Goal: Obtain resource: Obtain resource

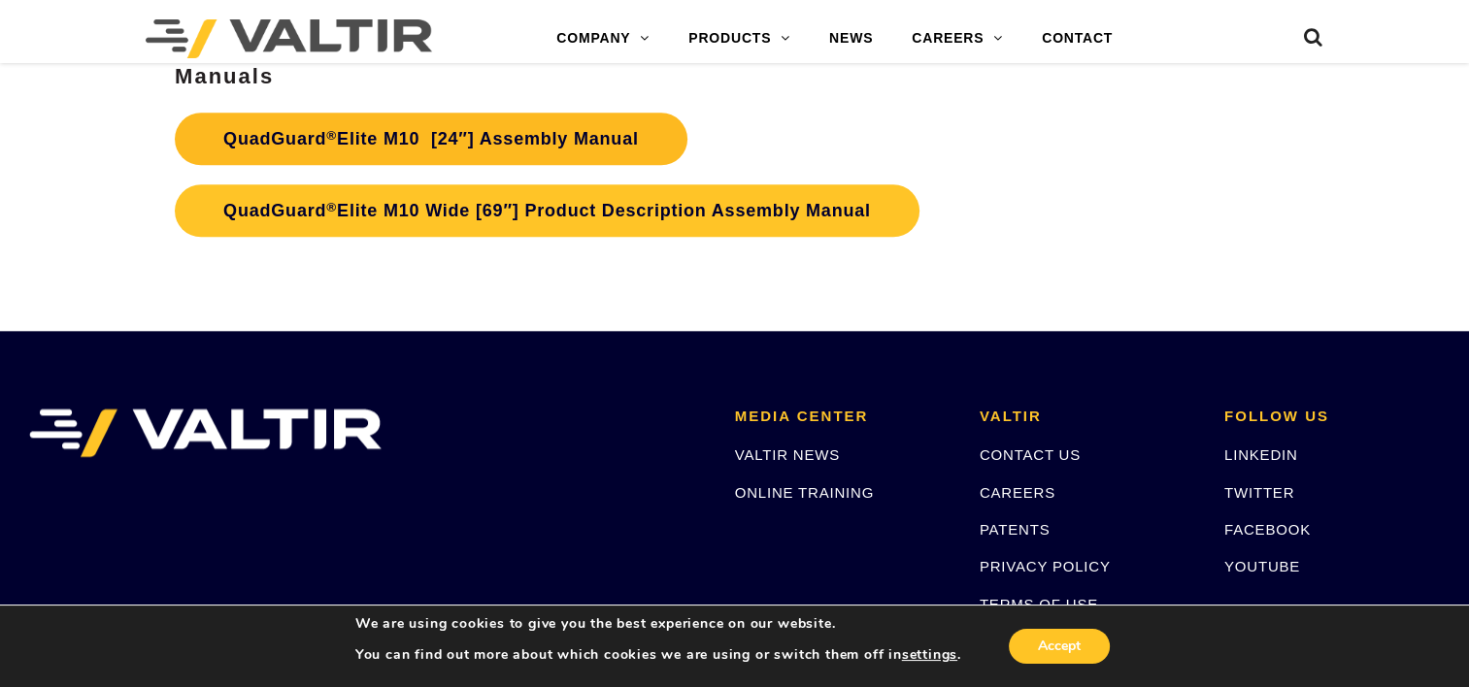
click at [447, 146] on link "QuadGuard ® Elite M10 [24″] Assembly Manual" at bounding box center [431, 139] width 513 height 52
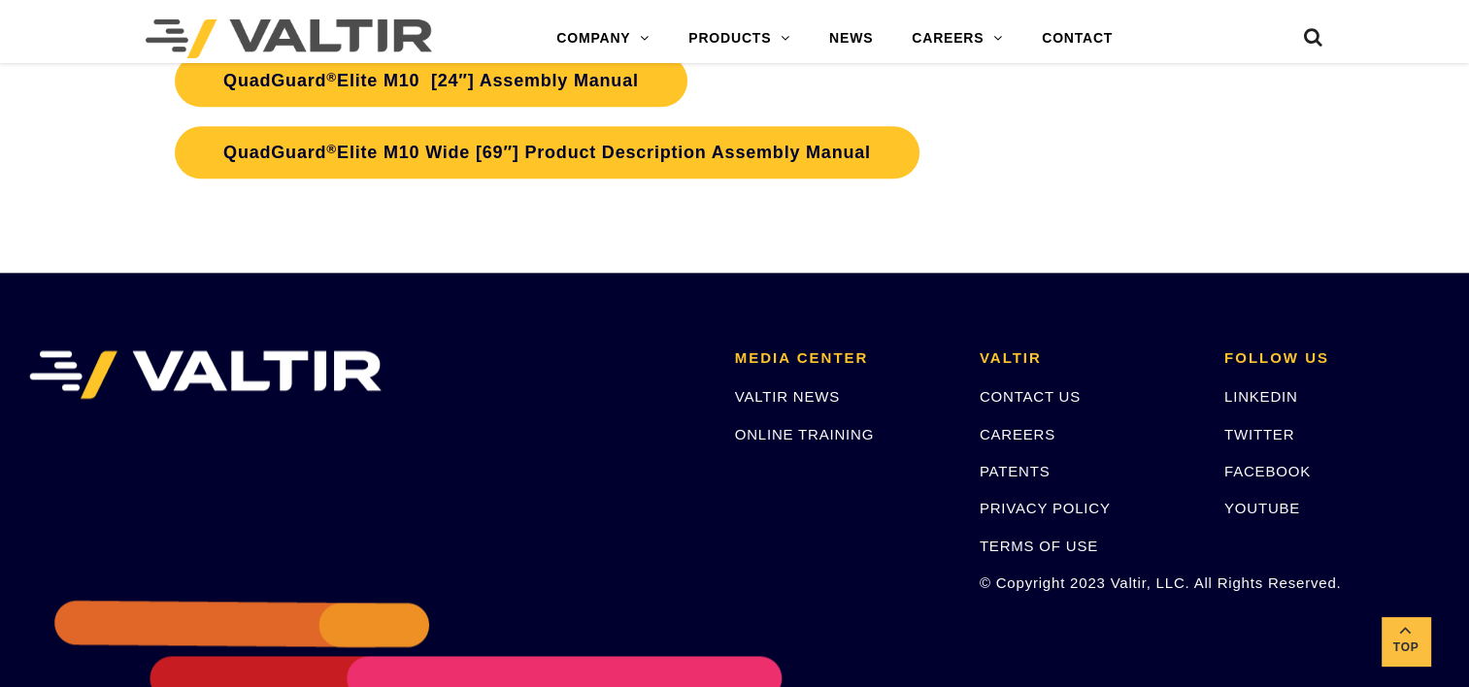
scroll to position [8894, 0]
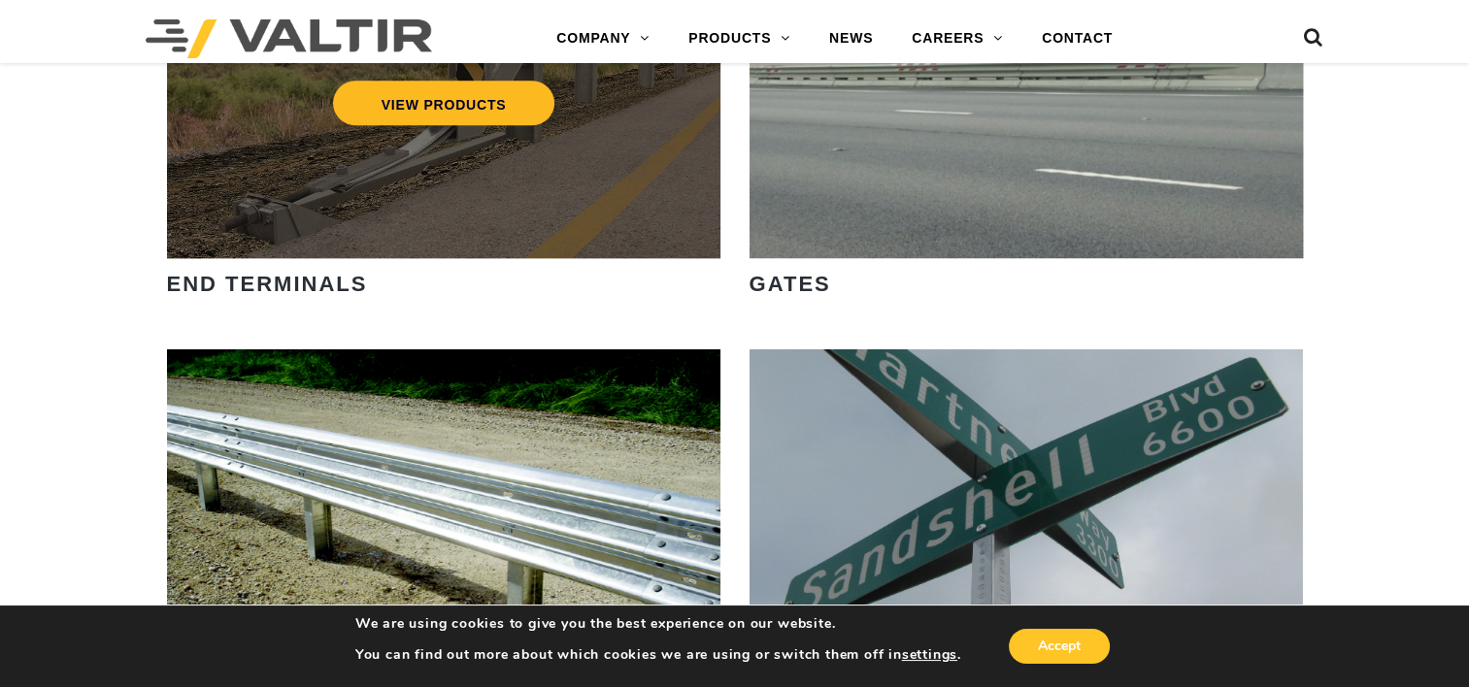
scroll to position [2473, 0]
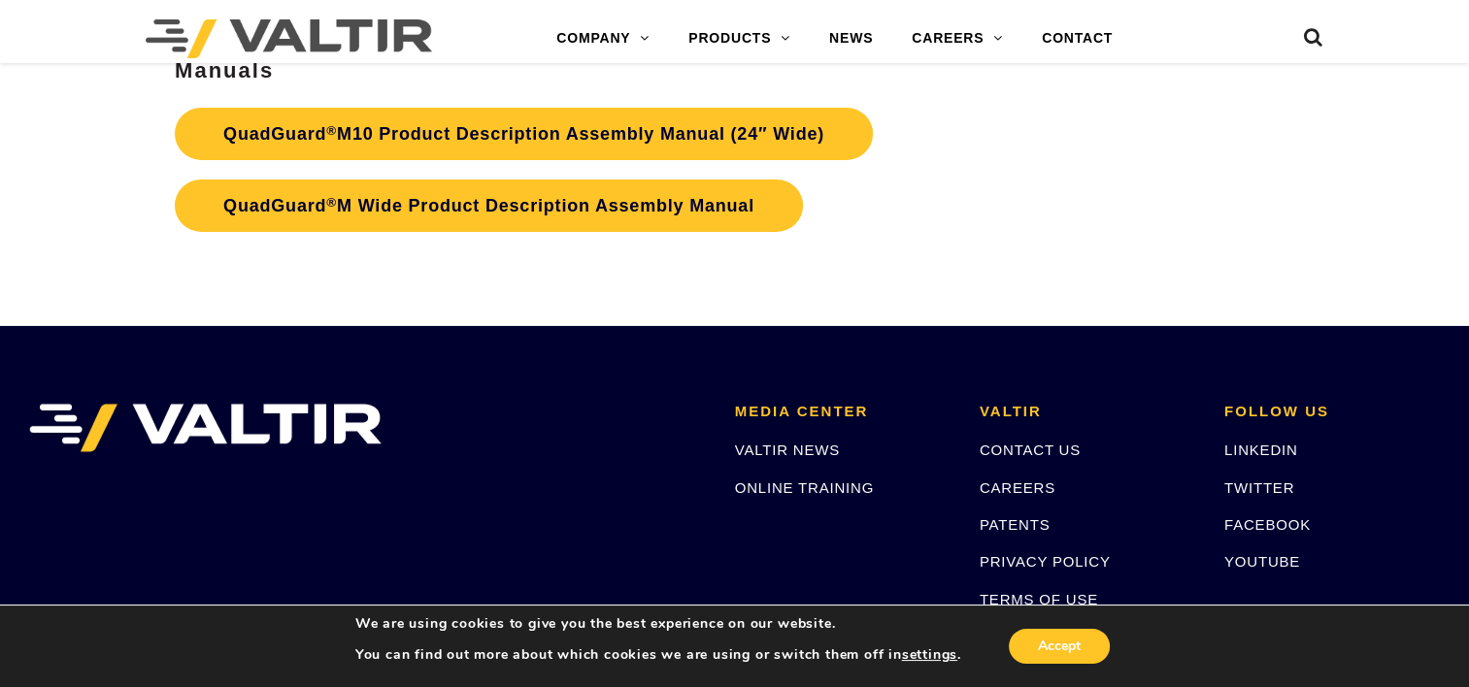
scroll to position [6311, 0]
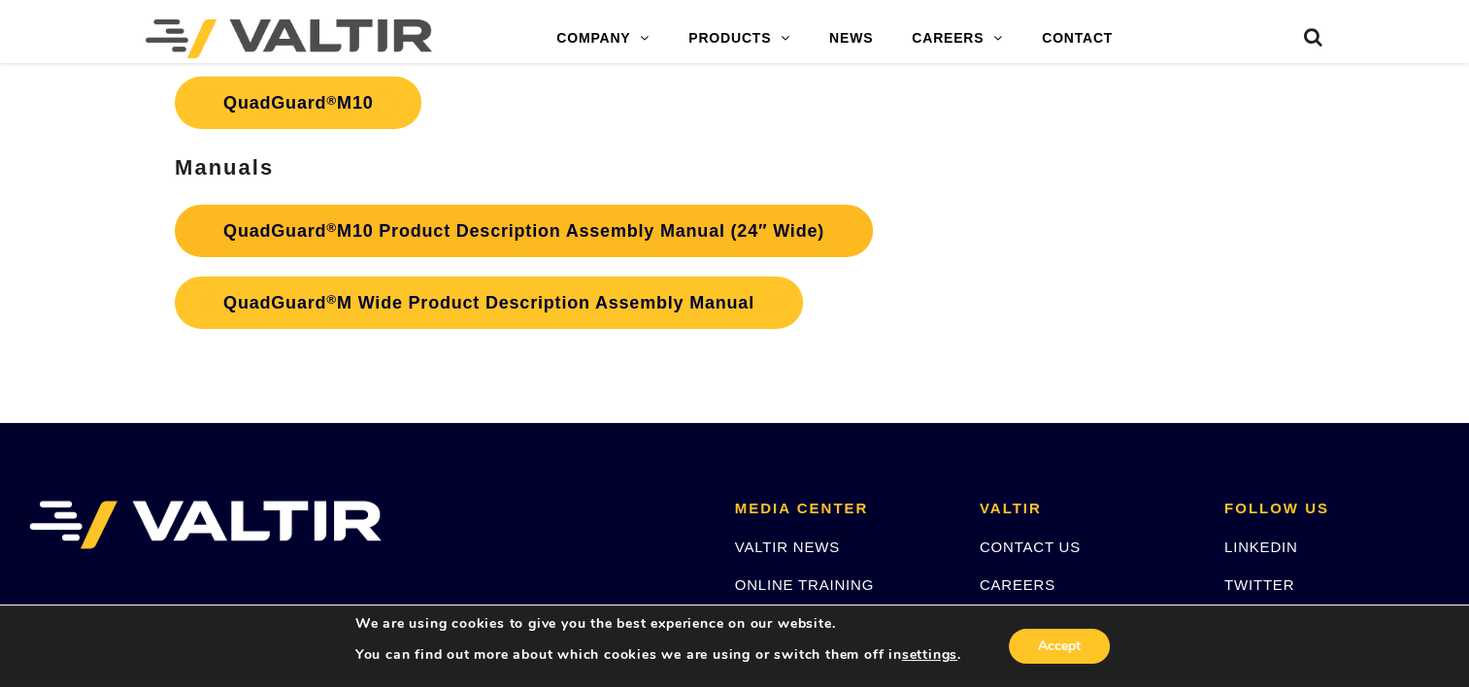
click at [472, 205] on link "QuadGuard ® M10 Product Description Assembly Manual (24″ Wide)" at bounding box center [524, 231] width 698 height 52
